Goal: Transaction & Acquisition: Obtain resource

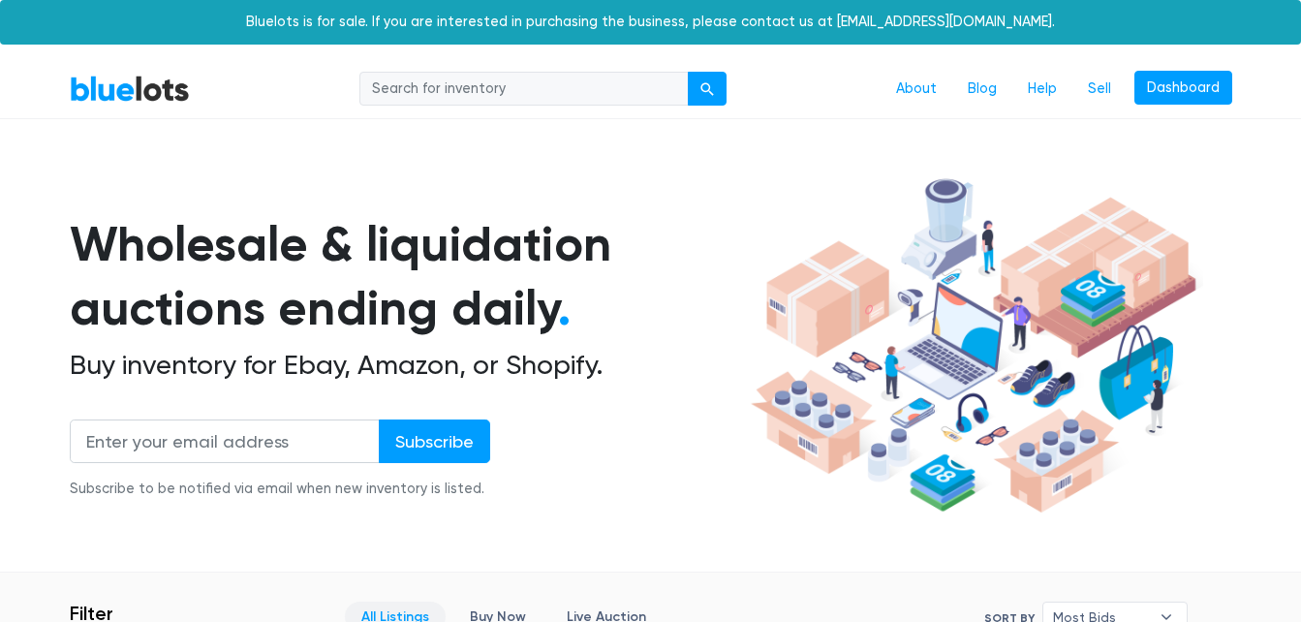
scroll to position [3358, 0]
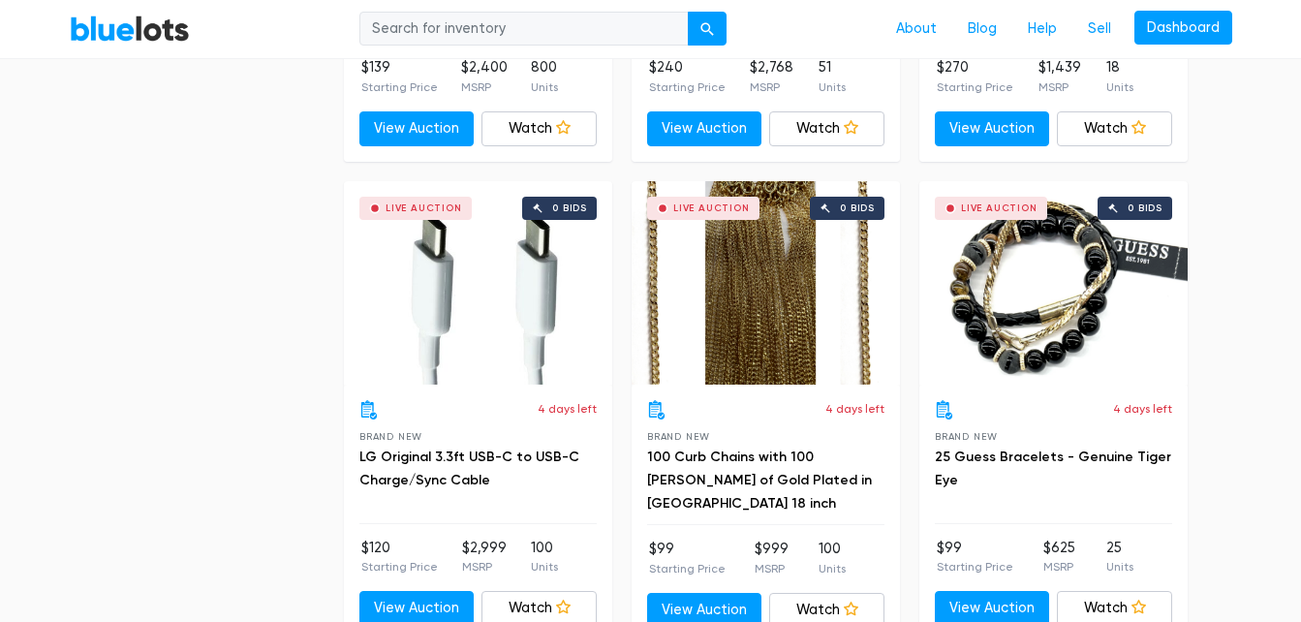
click at [770, 282] on div "Live Auction 0 bids" at bounding box center [765, 282] width 268 height 203
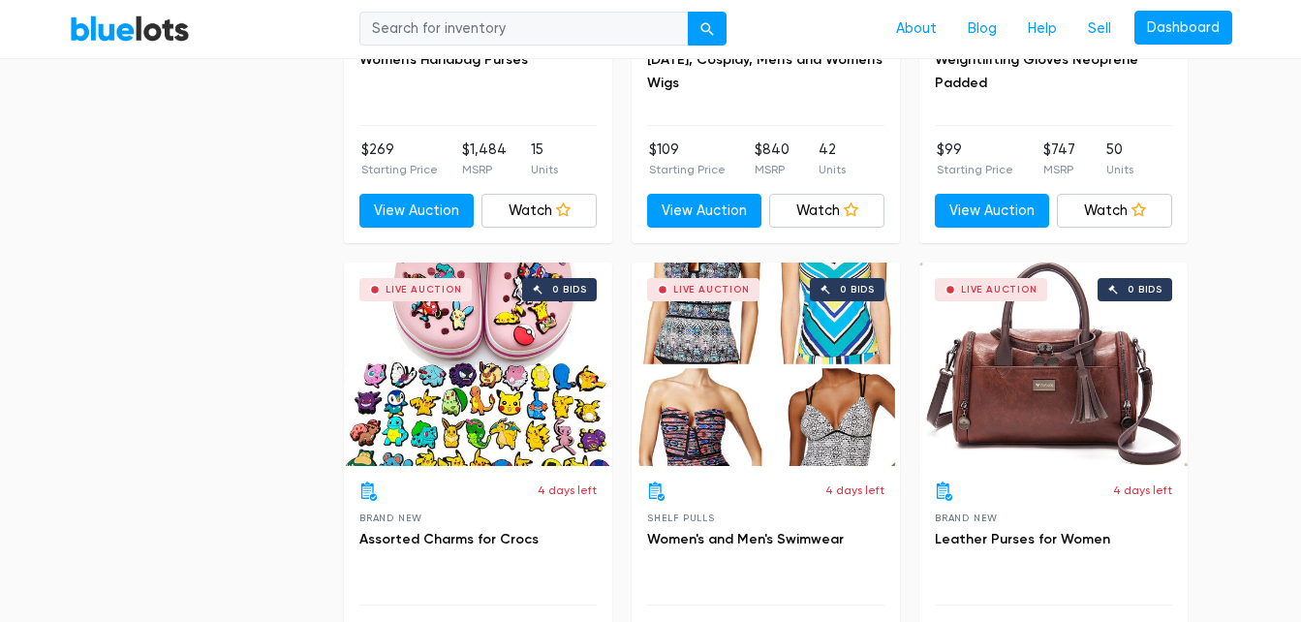
scroll to position [0, 0]
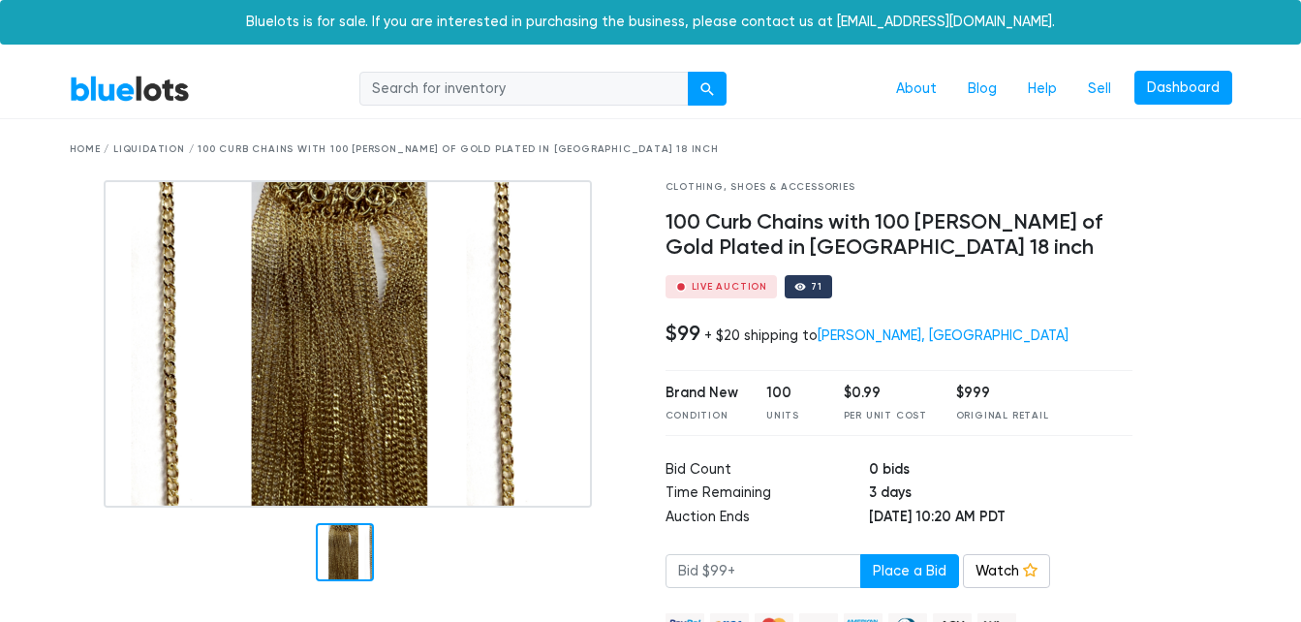
click at [364, 368] on img at bounding box center [348, 343] width 488 height 327
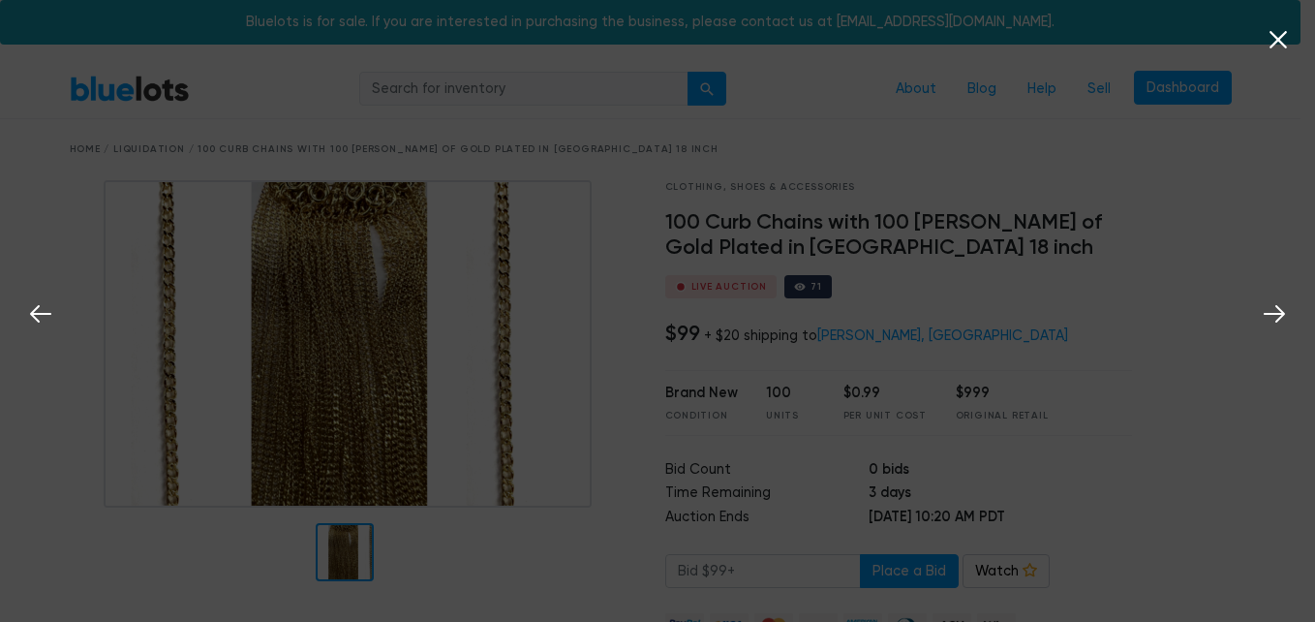
click at [1279, 37] on icon at bounding box center [1278, 39] width 29 height 29
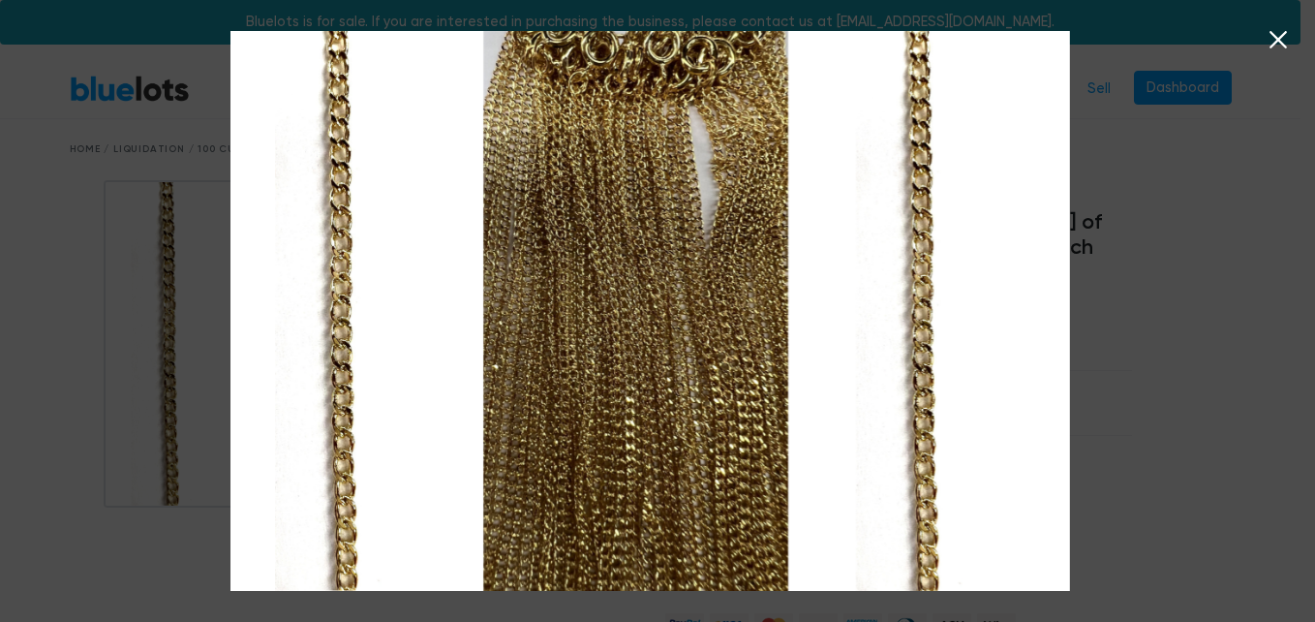
click at [1282, 36] on icon at bounding box center [1278, 39] width 17 height 17
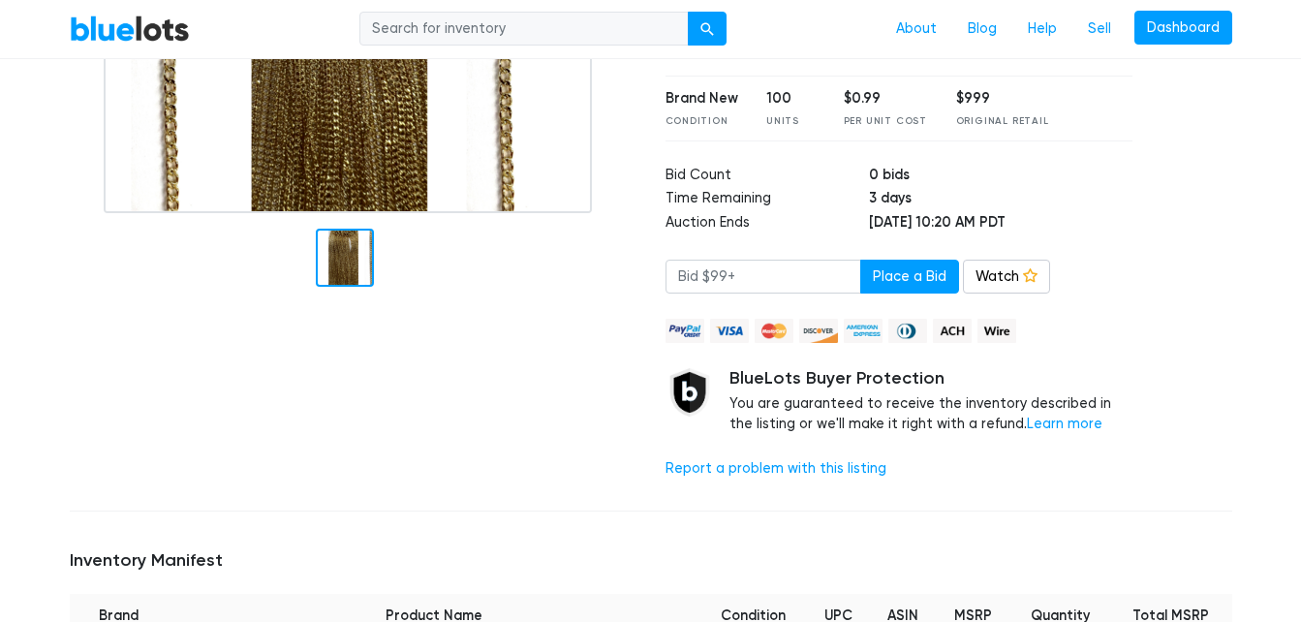
scroll to position [334, 0]
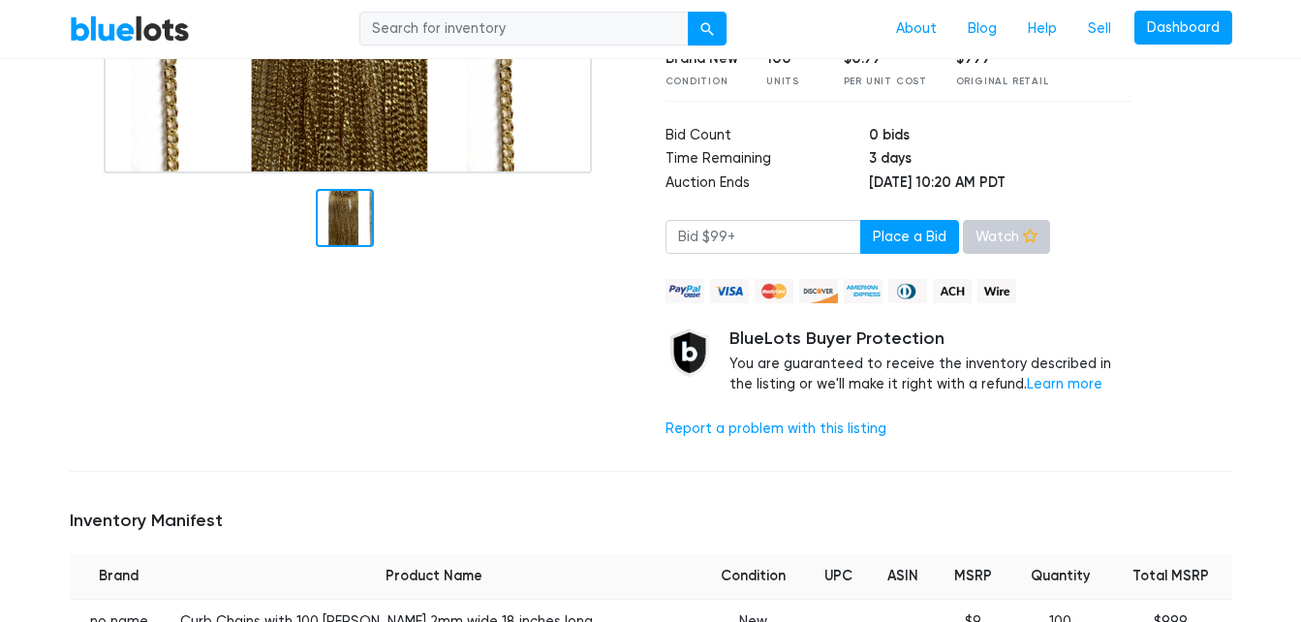
click at [1020, 230] on link "Watch" at bounding box center [1006, 237] width 87 height 35
